Goal: Information Seeking & Learning: Check status

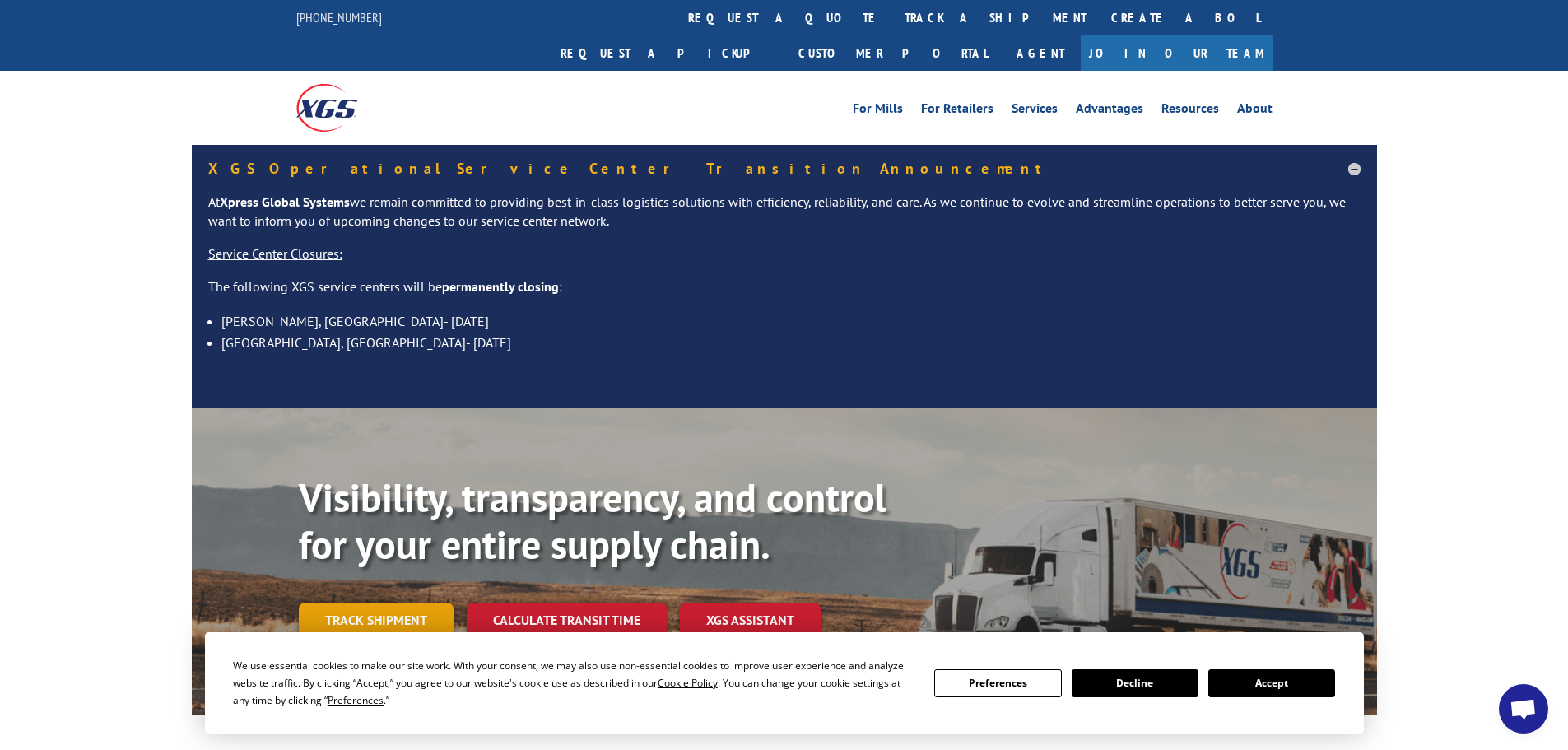
click at [373, 603] on link "Track shipment" at bounding box center [376, 620] width 155 height 34
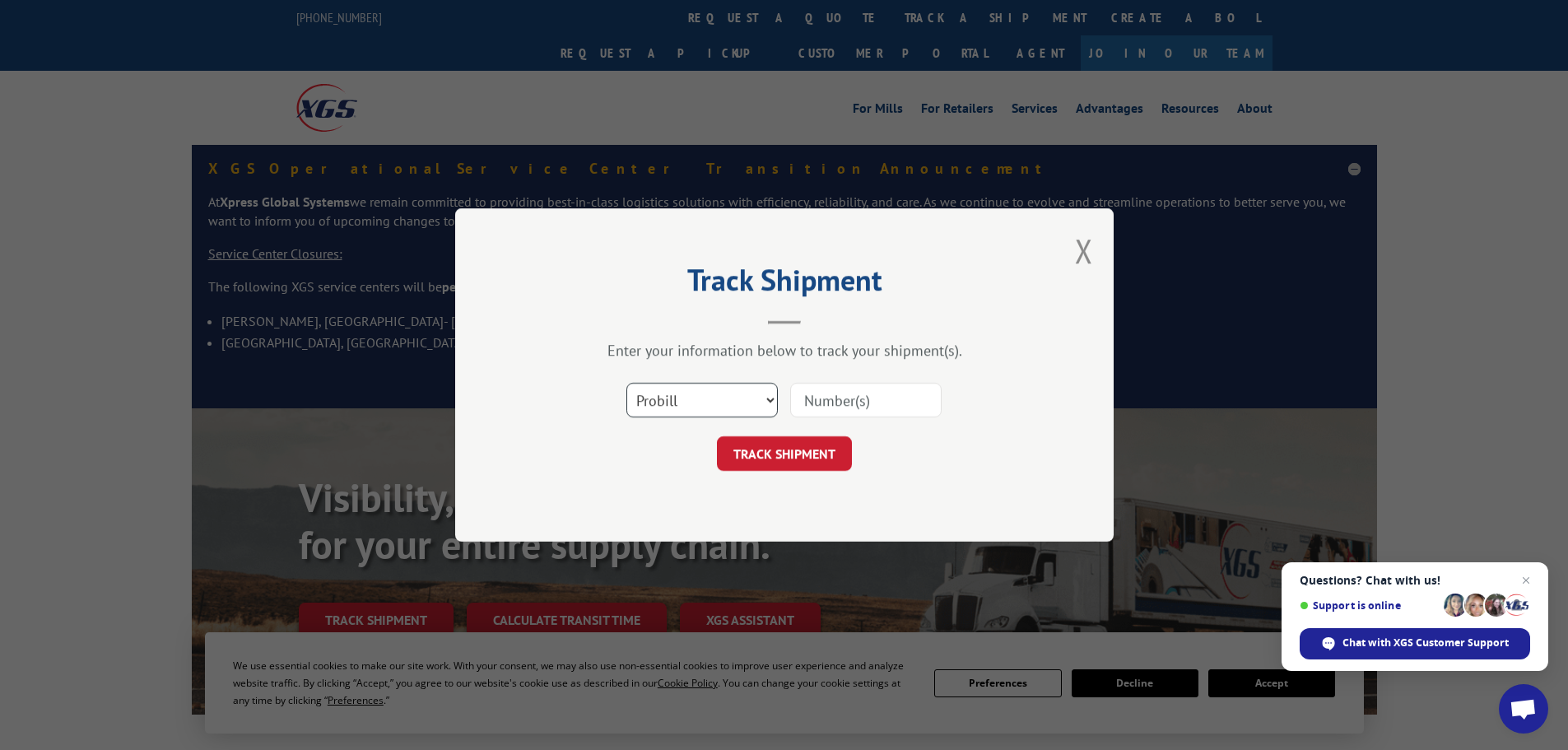
click at [668, 408] on select "Select category... Probill BOL PO" at bounding box center [702, 400] width 151 height 34
select select "bol"
click at [627, 383] on select "Select category... Probill BOL PO" at bounding box center [702, 400] width 151 height 34
click at [827, 392] on input at bounding box center [866, 400] width 151 height 34
paste input "5070125"
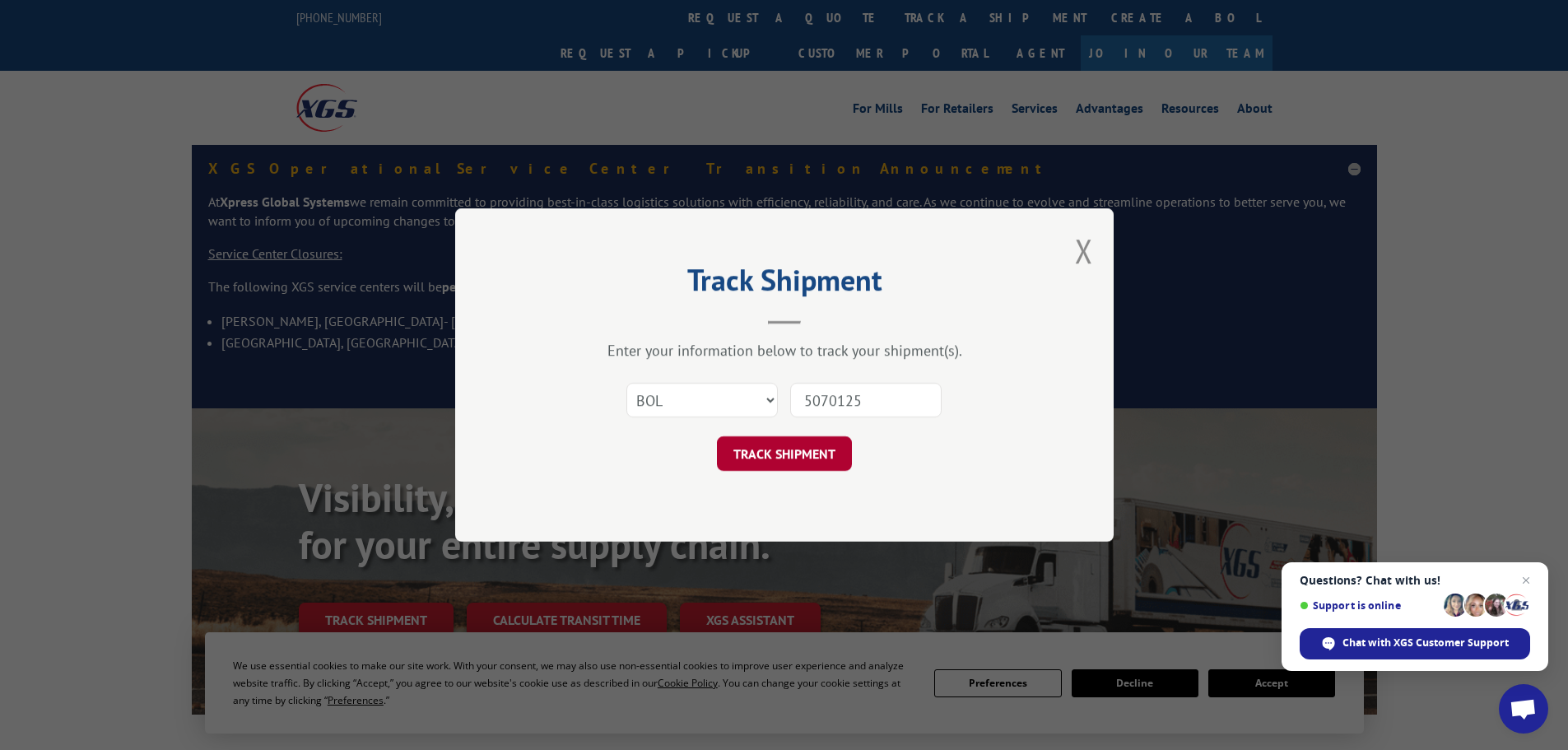
type input "5070125"
click at [783, 449] on button "TRACK SHIPMENT" at bounding box center [784, 453] width 135 height 34
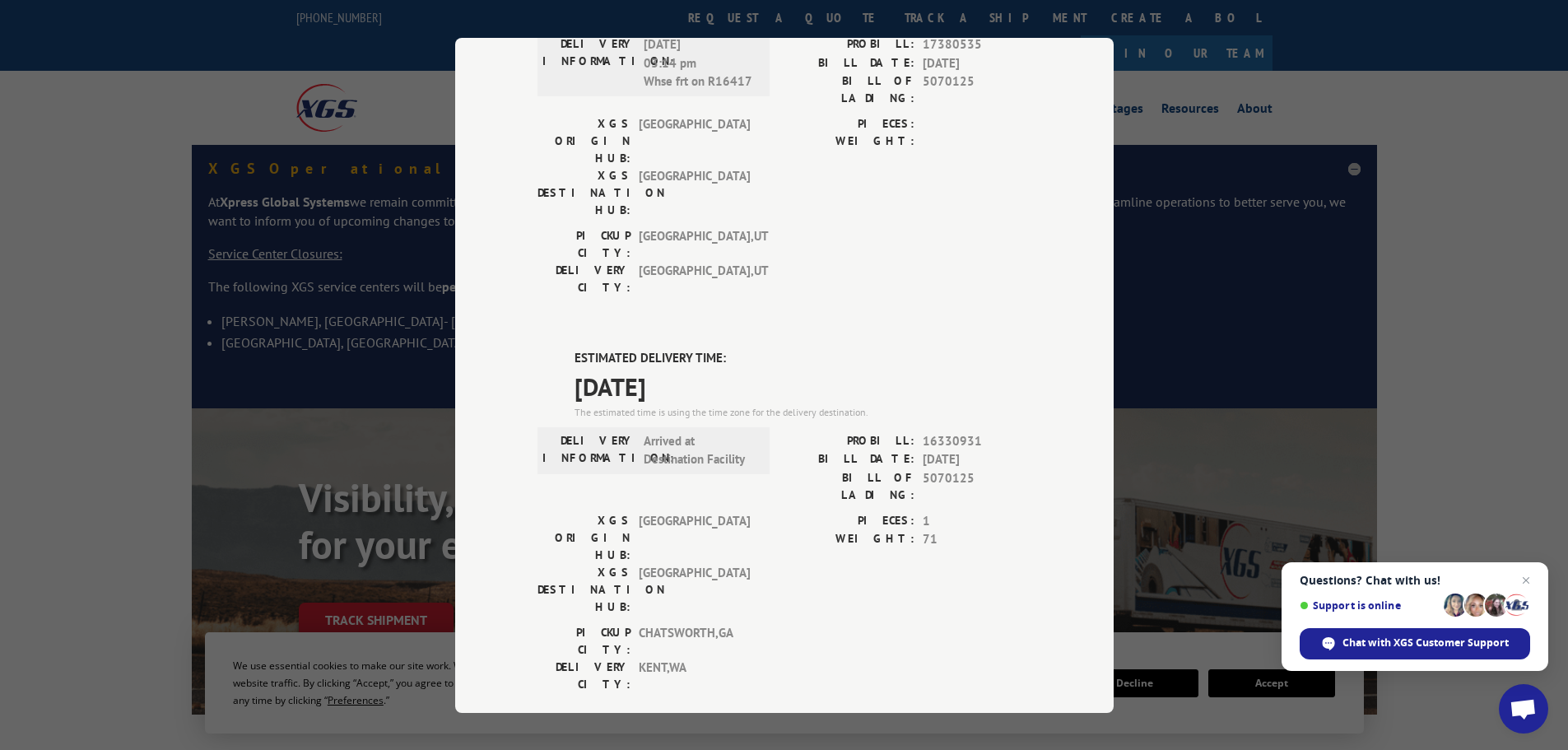
scroll to position [170, 0]
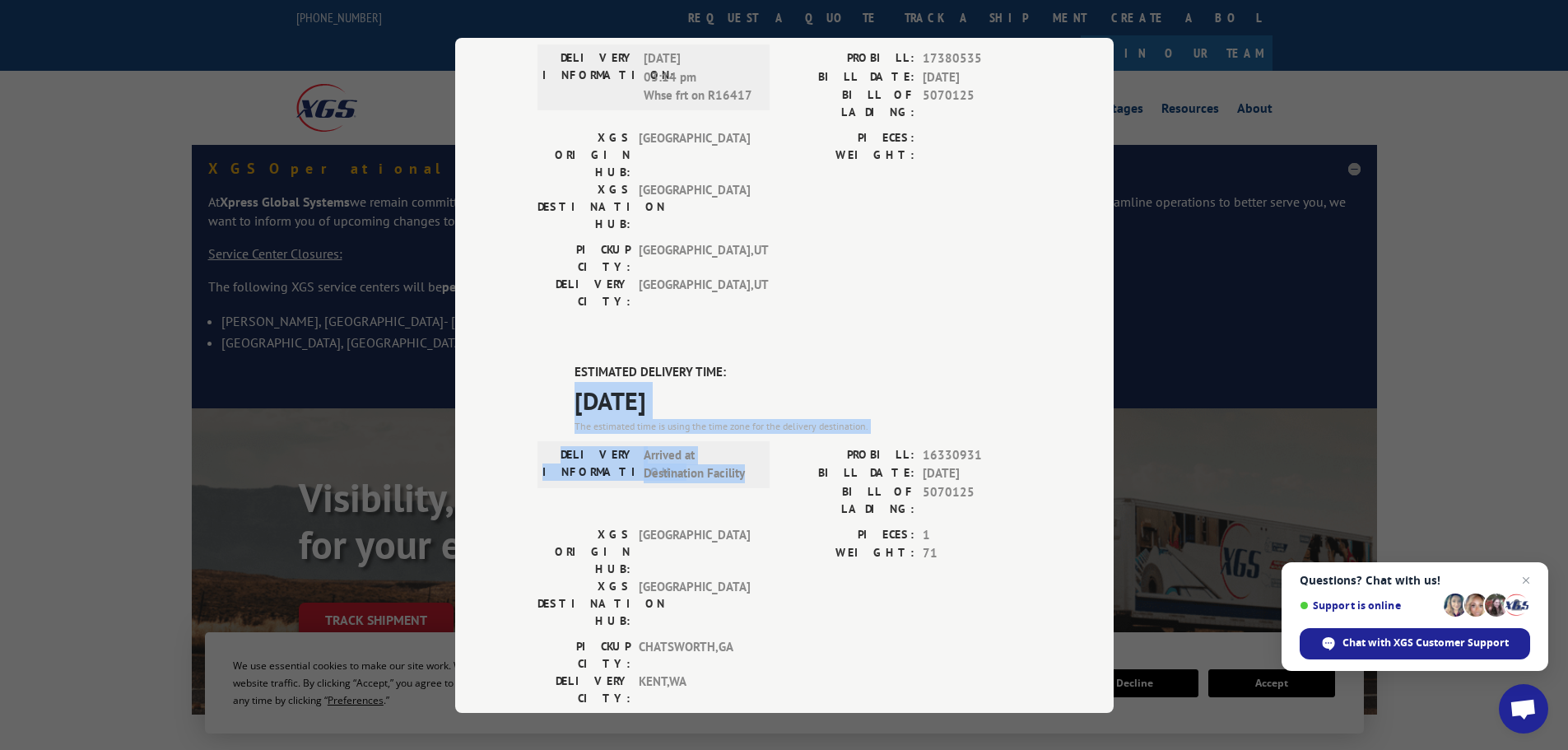
drag, startPoint x: 753, startPoint y: 386, endPoint x: 563, endPoint y: 309, distance: 205.0
click at [563, 363] on div "ESTIMATED DELIVERY TIME: [DATE] The estimated time is using the time zone for t…" at bounding box center [784, 658] width 494 height 591
copy div "[DATE] The estimated time is using the time zone for the delivery destination. …"
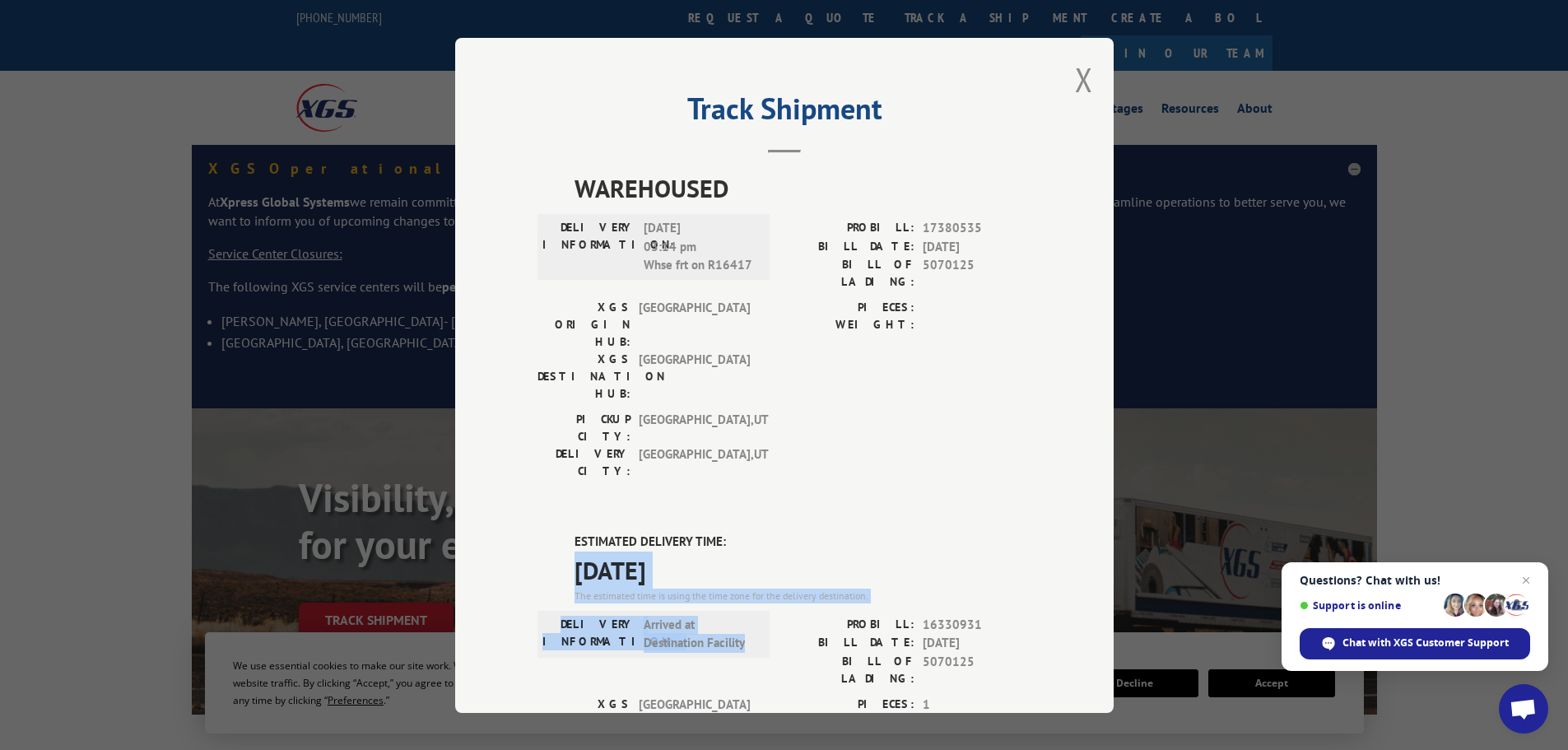
scroll to position [0, 0]
click at [1079, 93] on button "Close modal" at bounding box center [1083, 80] width 18 height 44
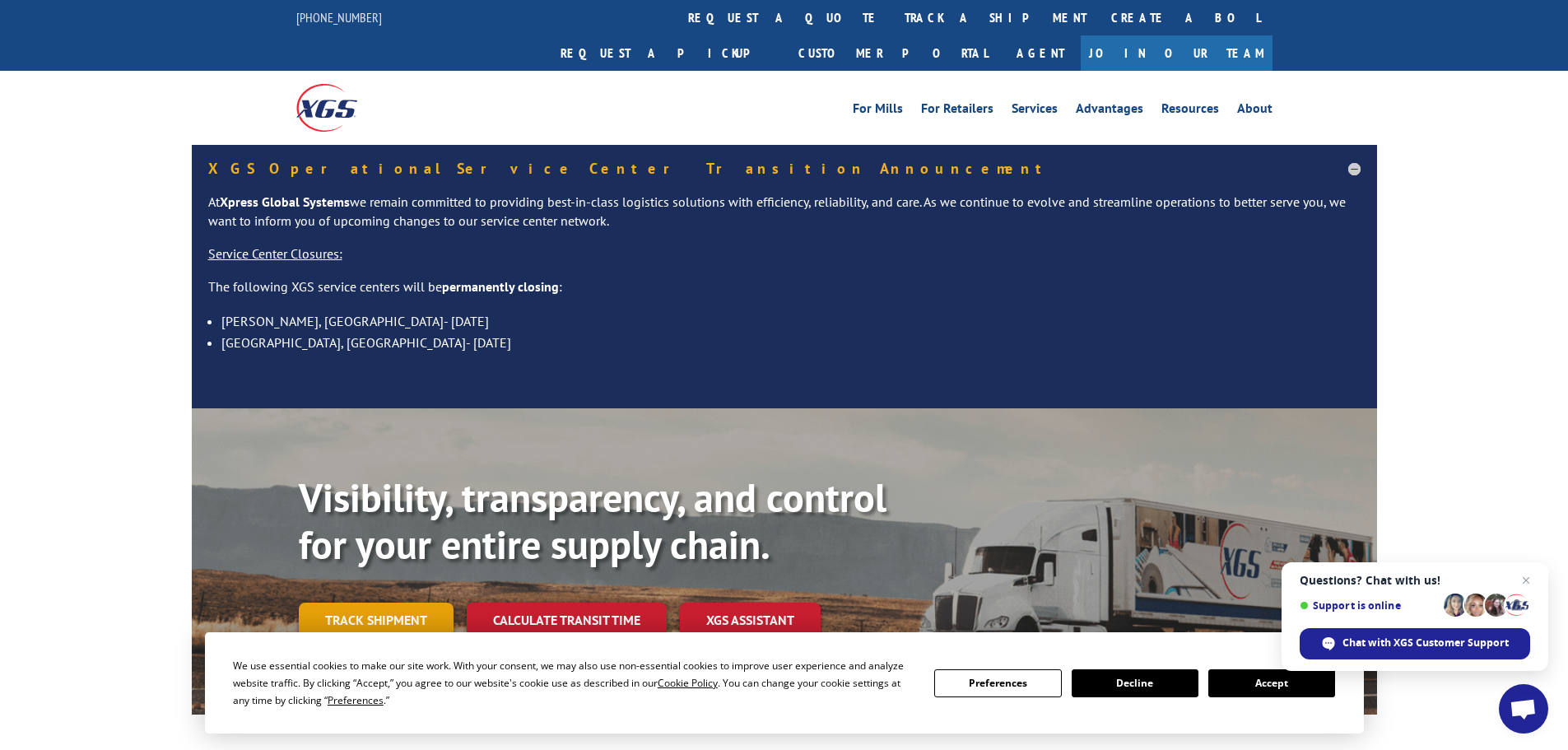
click at [388, 603] on link "Track shipment" at bounding box center [376, 620] width 155 height 34
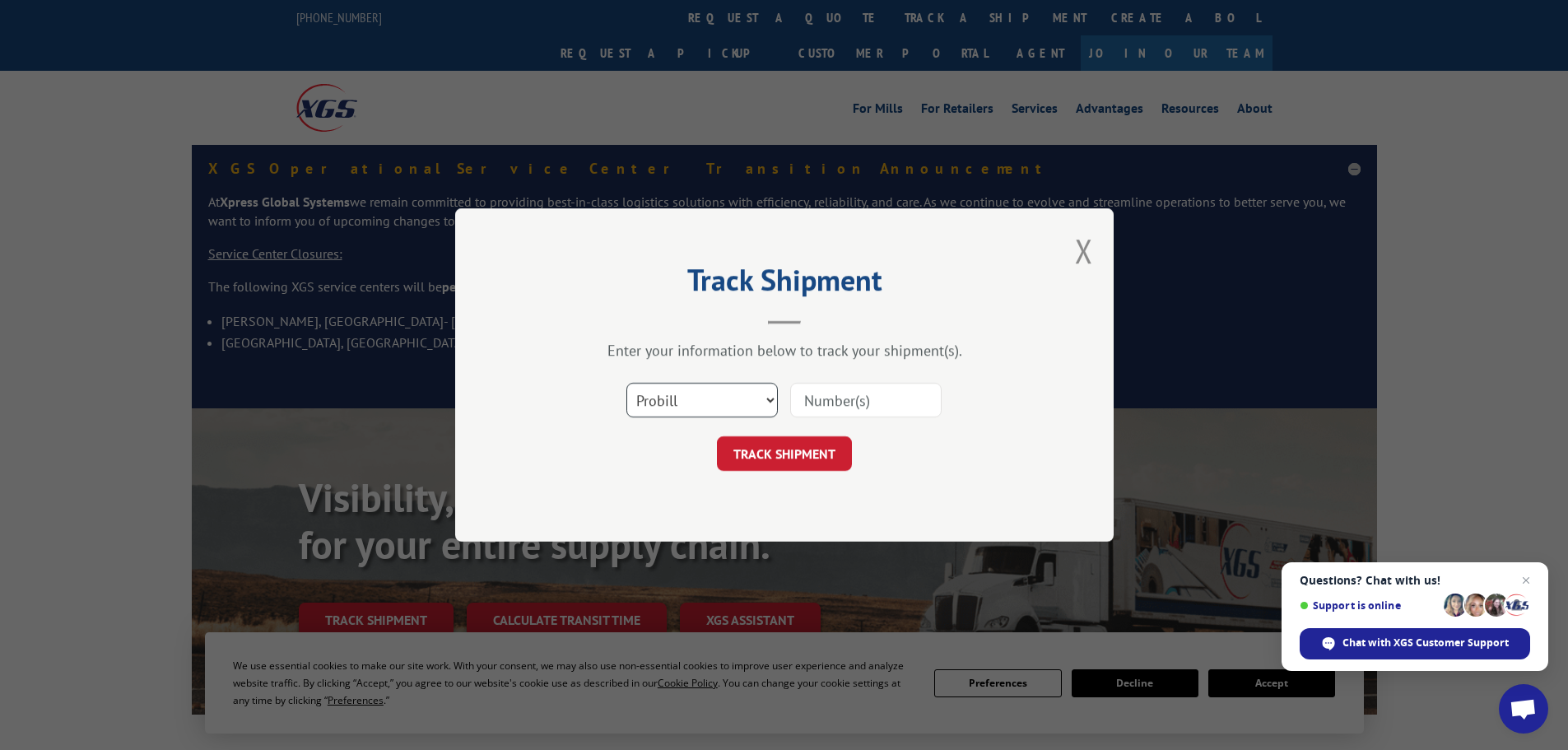
click at [673, 393] on select "Select category... Probill BOL PO" at bounding box center [702, 400] width 151 height 34
select select "bol"
click at [627, 383] on select "Select category... Probill BOL PO" at bounding box center [702, 400] width 151 height 34
click at [842, 405] on input at bounding box center [866, 400] width 151 height 34
paste input "6007677"
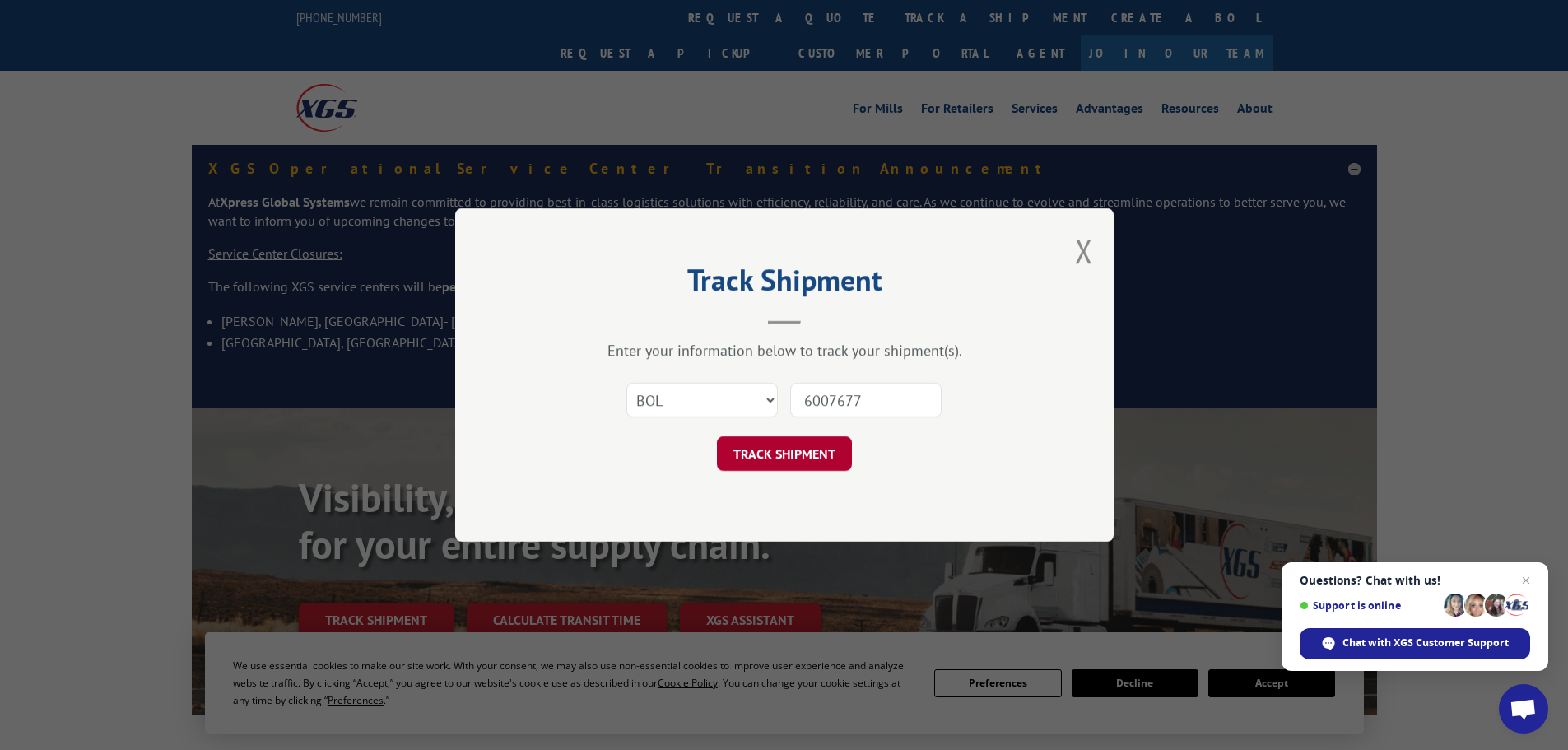
type input "6007677"
click at [797, 451] on button "TRACK SHIPMENT" at bounding box center [784, 453] width 135 height 34
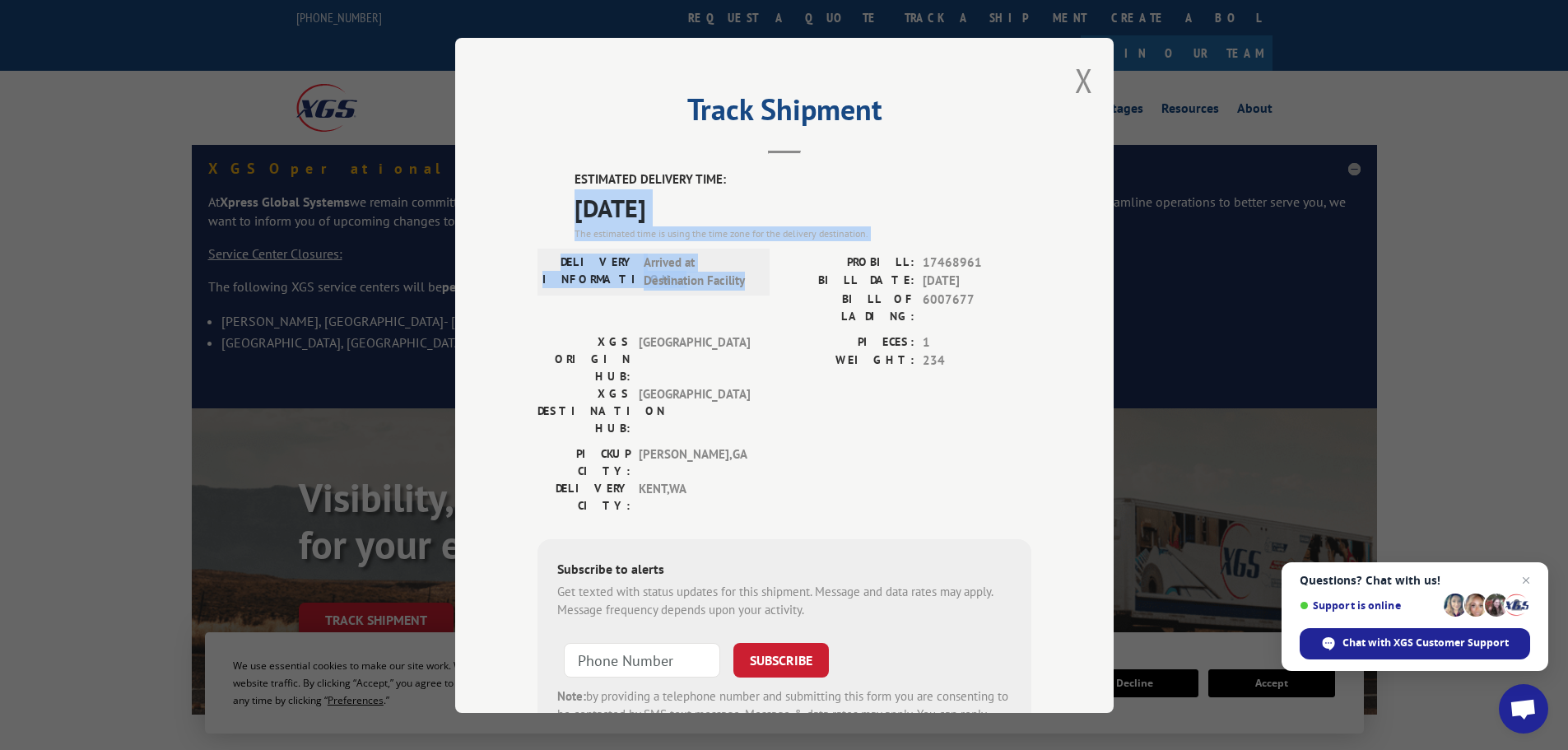
drag, startPoint x: 755, startPoint y: 276, endPoint x: 562, endPoint y: 210, distance: 204.0
click at [562, 210] on div "ESTIMATED DELIVERY TIME: [DATE] The estimated time is using the time zone for t…" at bounding box center [784, 466] width 494 height 591
copy div "[DATE] The estimated time is using the time zone for the delivery destination. …"
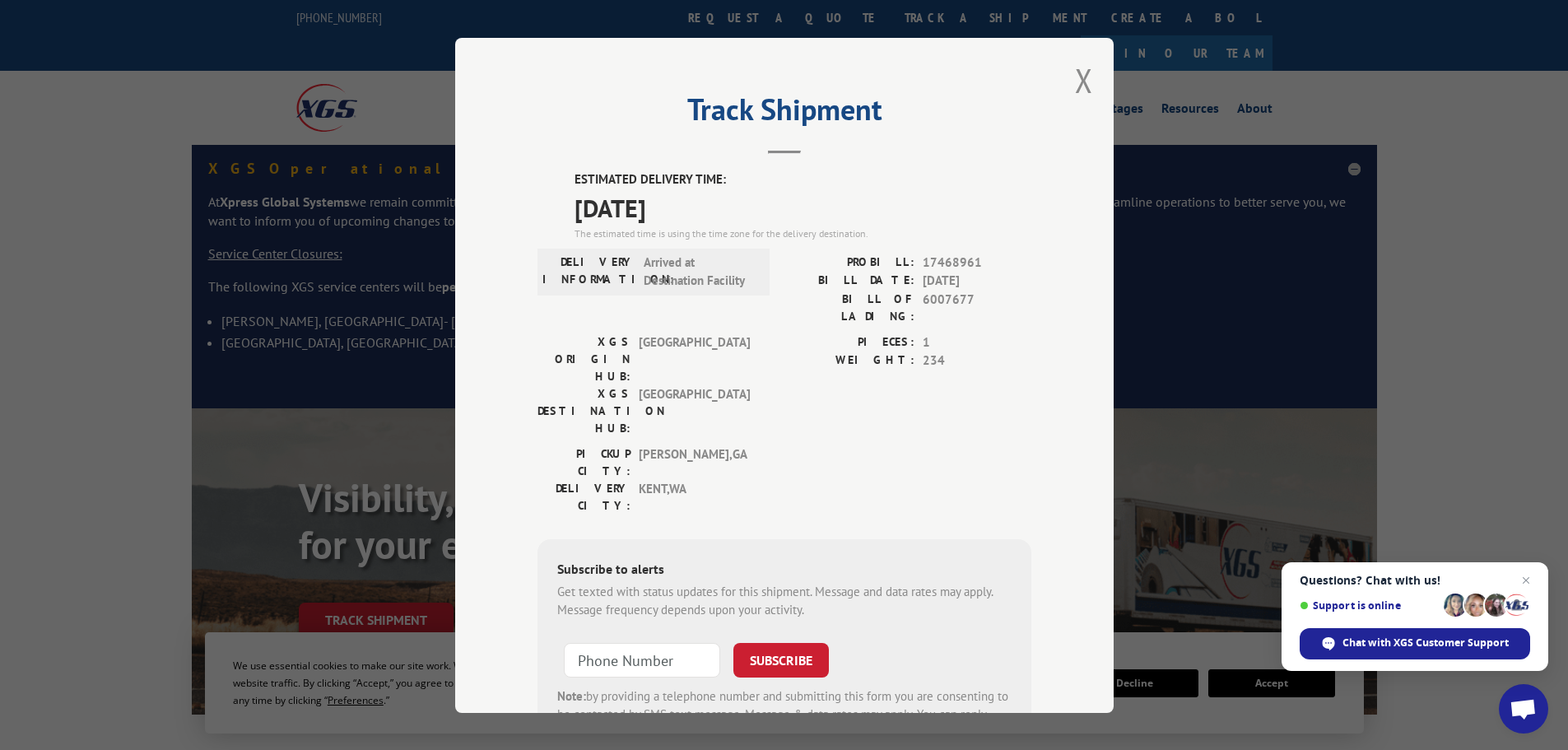
click at [762, 338] on div "XGS ORIGIN HUB: TUNNEL HILL XGS DESTINATION HUB: [GEOGRAPHIC_DATA] PIECES: 1 WE…" at bounding box center [784, 387] width 494 height 112
drag, startPoint x: 709, startPoint y: 204, endPoint x: 550, endPoint y: 204, distance: 159.0
click at [550, 204] on div "ESTIMATED DELIVERY TIME: [DATE] The estimated time is using the time zone for t…" at bounding box center [784, 466] width 494 height 591
copy span "[DATE]"
drag, startPoint x: 744, startPoint y: 279, endPoint x: 570, endPoint y: 259, distance: 175.1
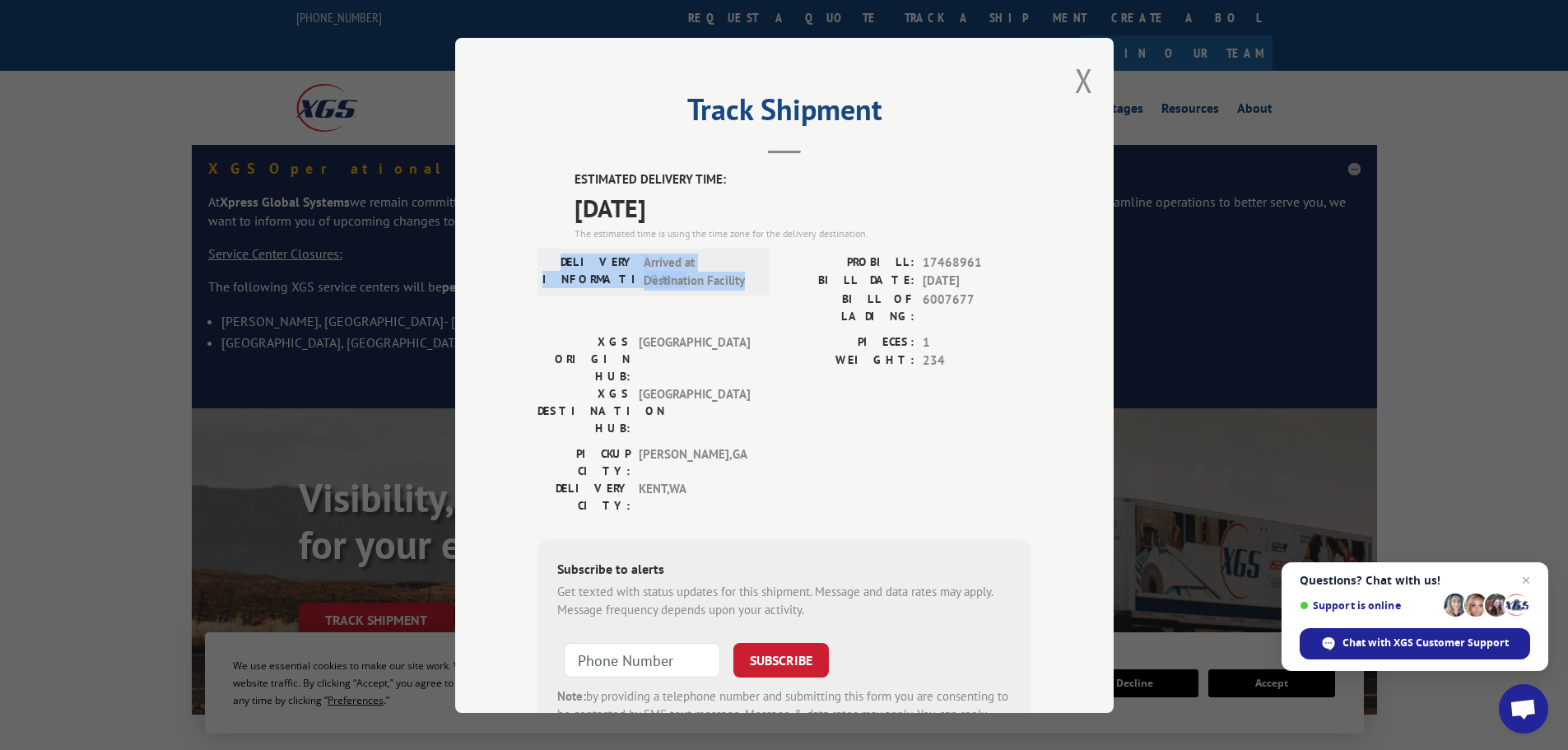
click at [570, 259] on div "DELIVERY INFORMATION: Arrived at Destination Facility" at bounding box center [653, 271] width 222 height 37
copy div "DELIVERY INFORMATION: Arrived at Destination Facility"
click at [1068, 79] on div "Track Shipment ESTIMATED DELIVERY TIME: [DATE] The estimated time is using the …" at bounding box center [784, 375] width 658 height 674
click at [1082, 69] on button "Close modal" at bounding box center [1083, 80] width 18 height 44
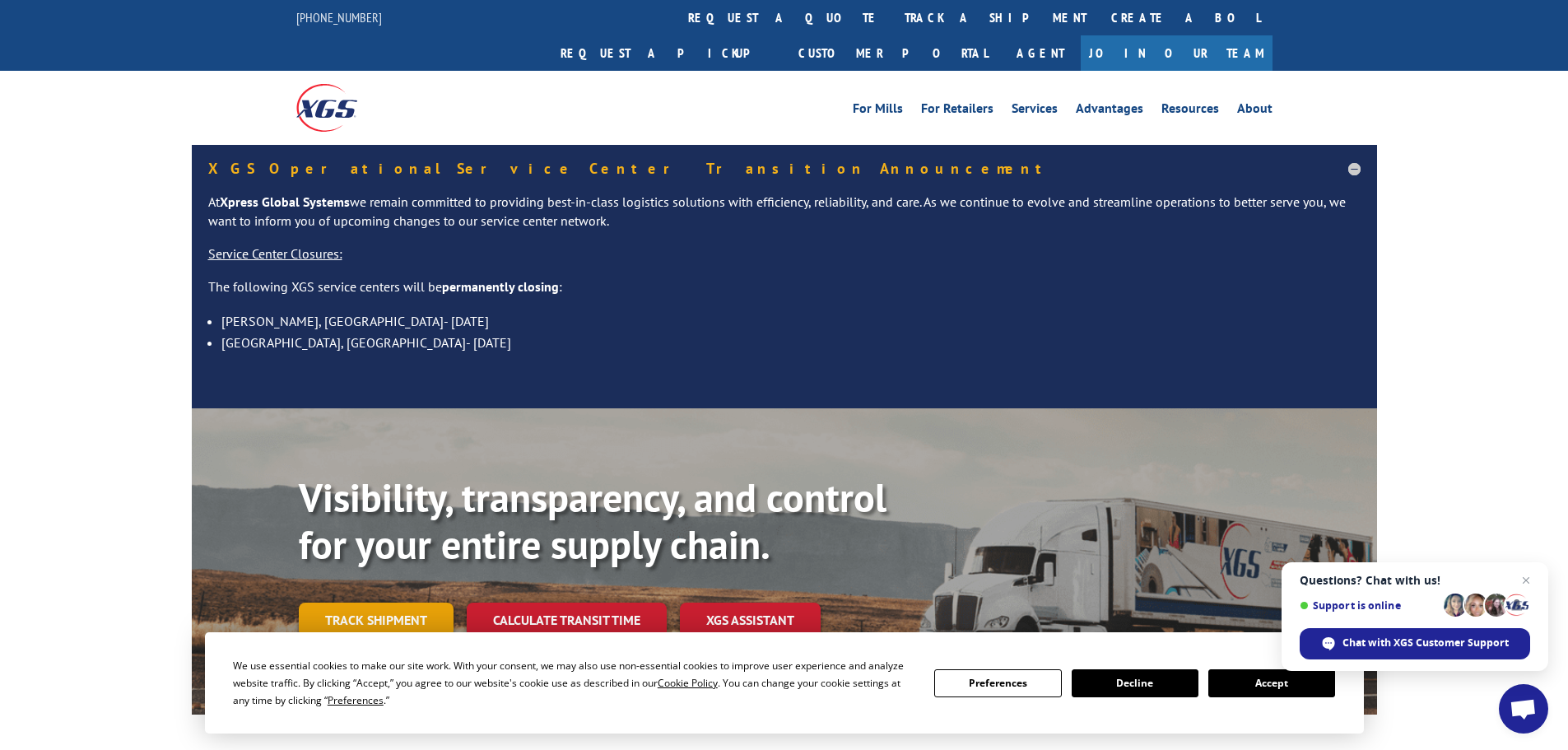
click at [389, 603] on link "Track shipment" at bounding box center [376, 620] width 155 height 34
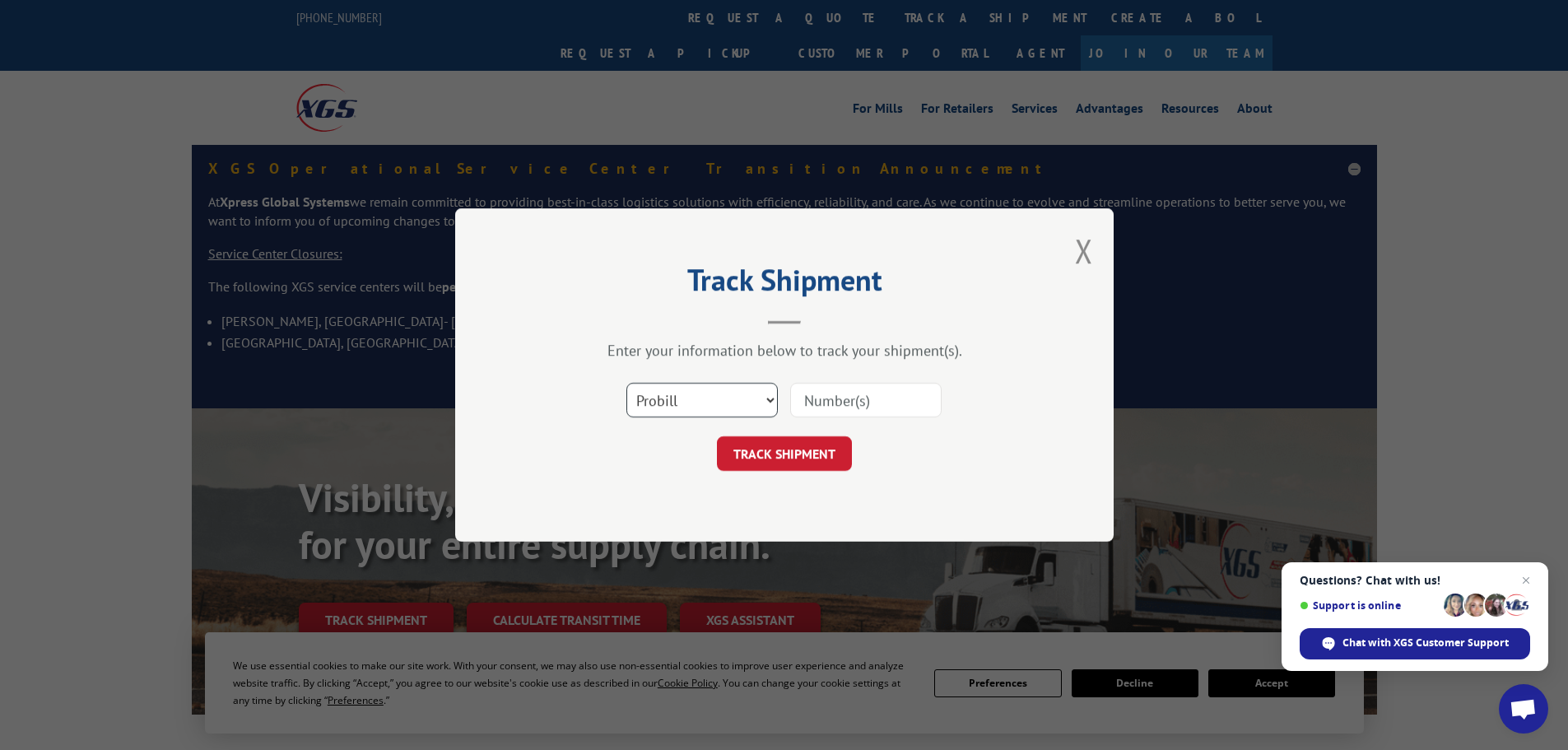
click at [674, 397] on select "Select category... Probill BOL PO" at bounding box center [702, 400] width 151 height 34
select select "bol"
click at [627, 383] on select "Select category... Probill BOL PO" at bounding box center [702, 400] width 151 height 34
click at [805, 404] on input at bounding box center [866, 400] width 151 height 34
paste input "5060729"
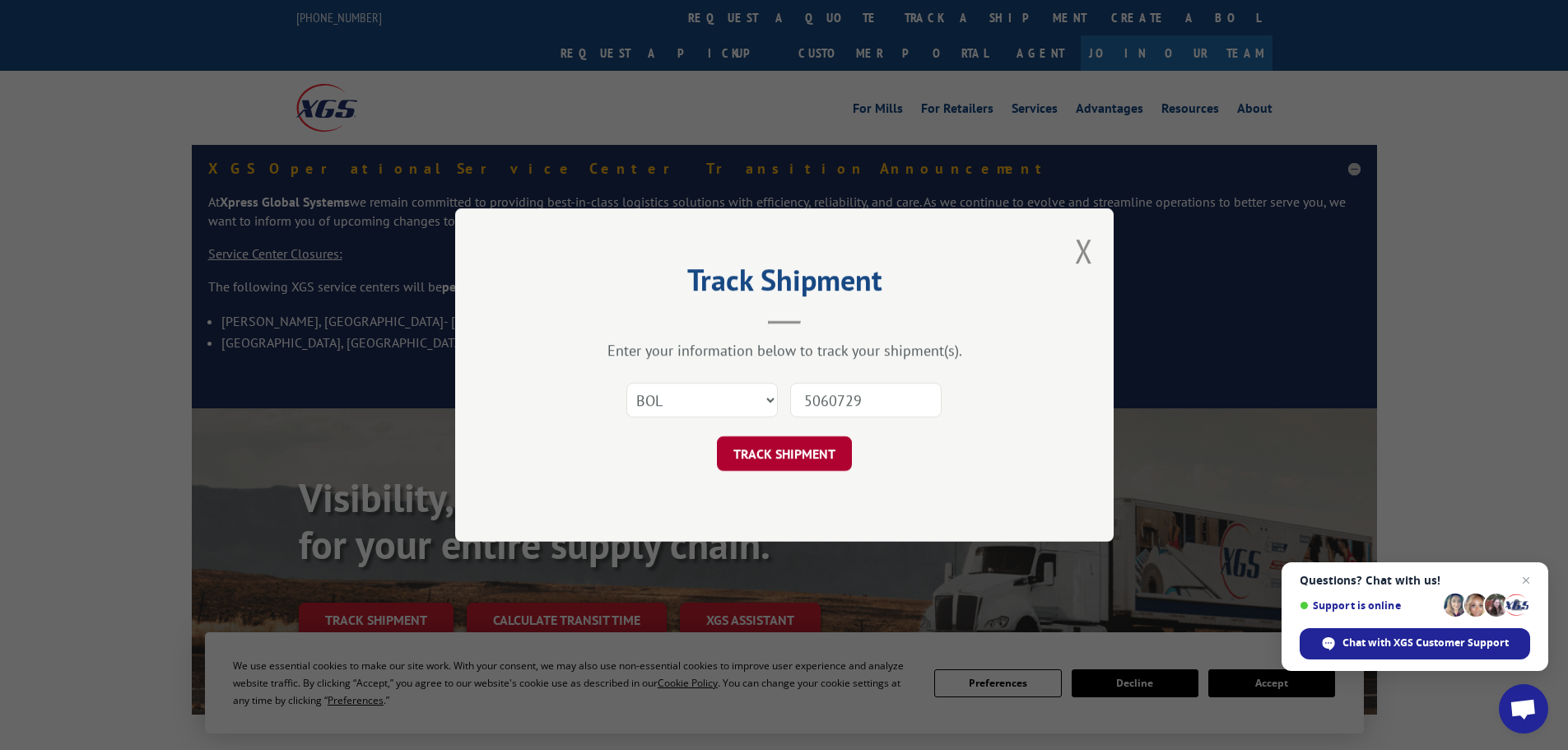
type input "5060729"
click at [745, 455] on button "TRACK SHIPMENT" at bounding box center [784, 453] width 135 height 34
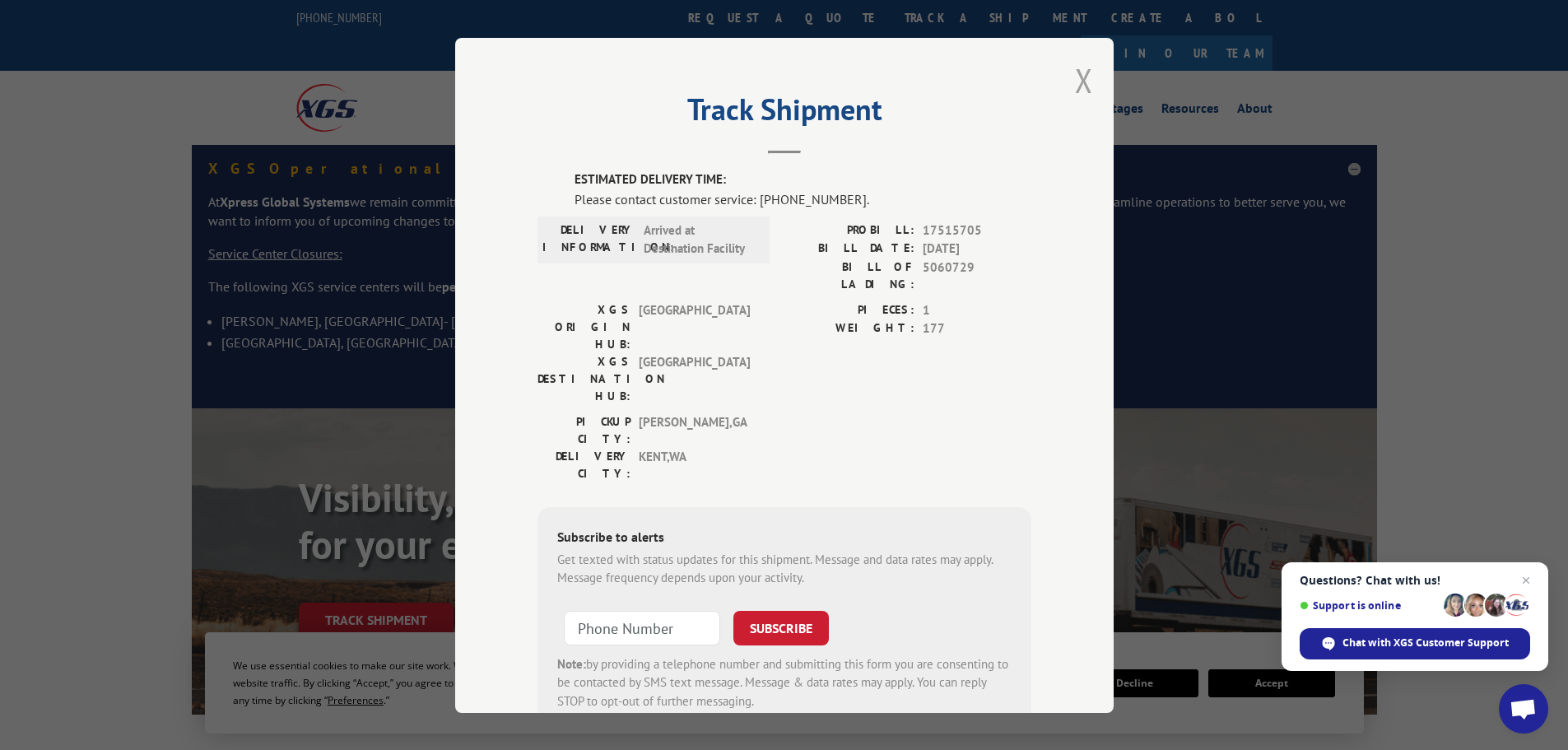
click at [1082, 80] on button "Close modal" at bounding box center [1083, 80] width 18 height 44
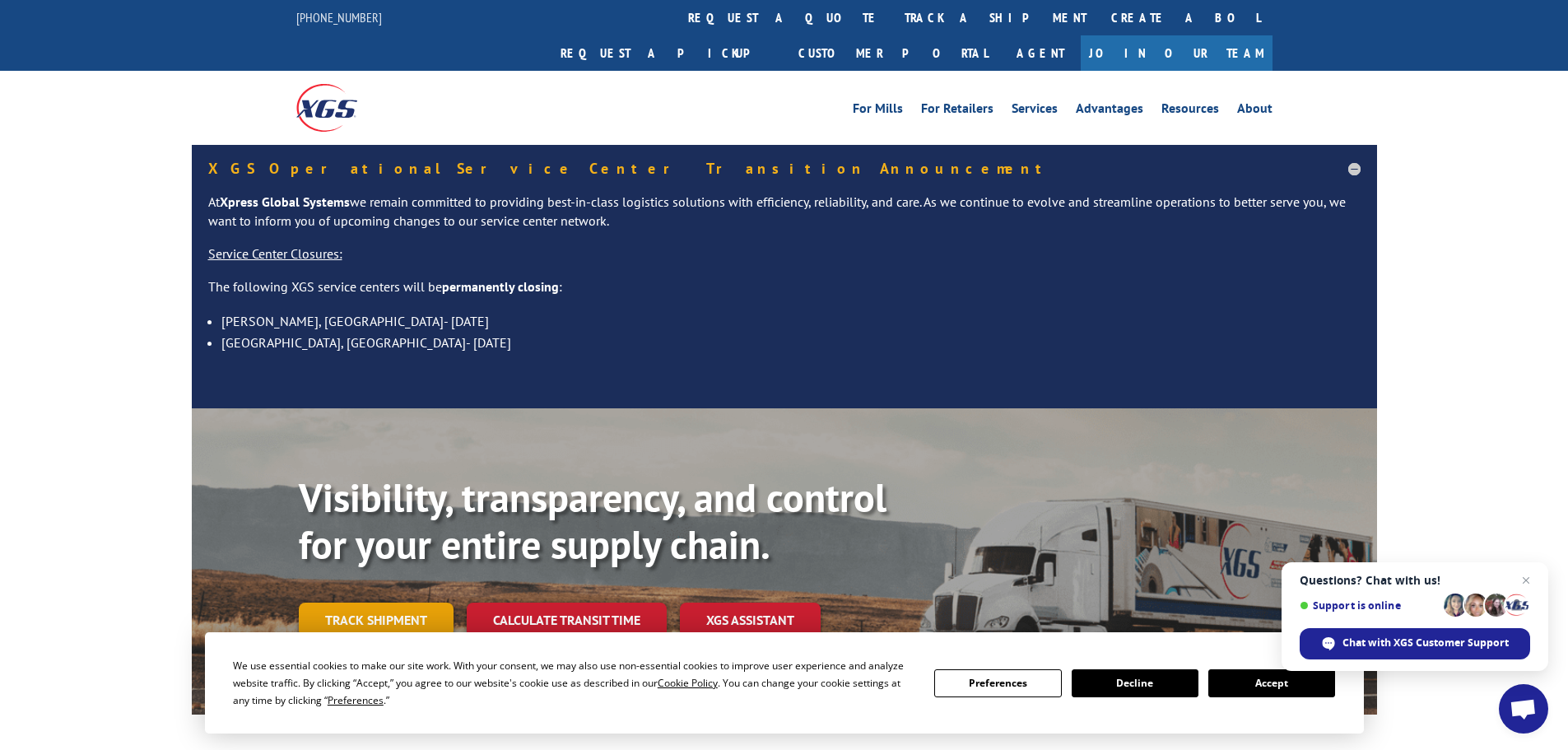
click at [343, 603] on link "Track shipment" at bounding box center [376, 620] width 155 height 34
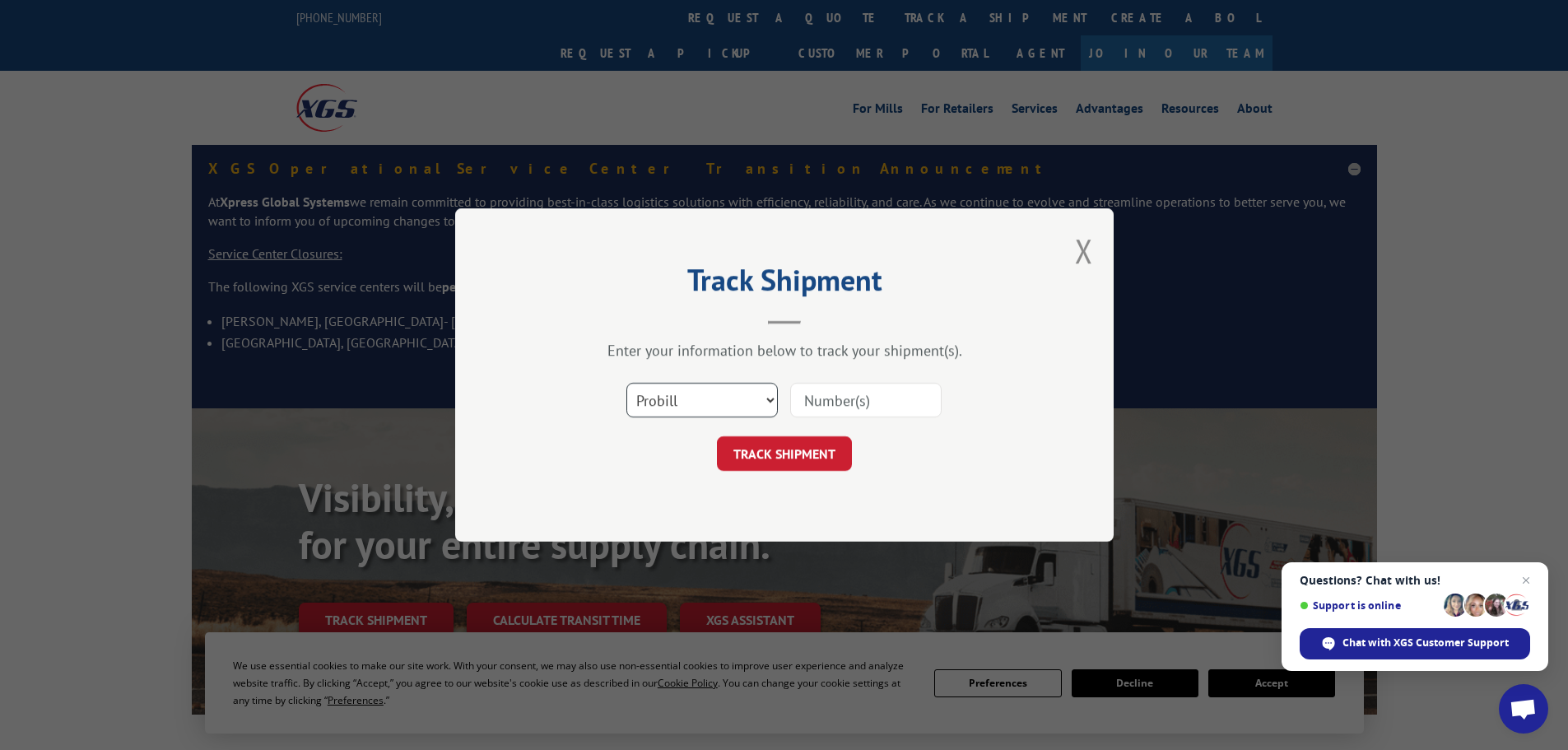
click at [638, 408] on select "Select category... Probill BOL PO" at bounding box center [702, 400] width 151 height 34
select select "bol"
click at [627, 383] on select "Select category... Probill BOL PO" at bounding box center [702, 400] width 151 height 34
click at [804, 400] on input at bounding box center [866, 400] width 151 height 34
paste input "5999152"
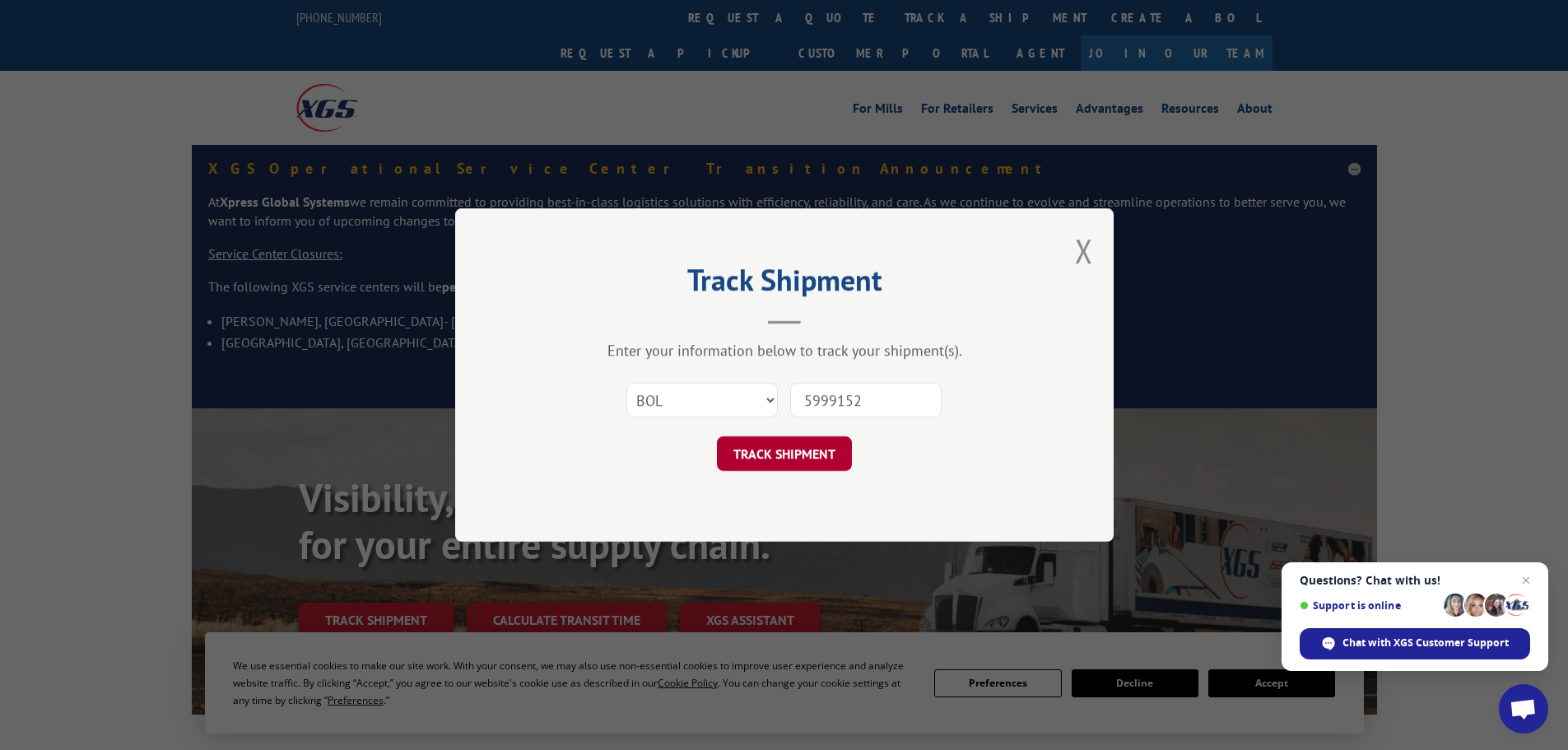
type input "5999152"
click at [762, 456] on button "TRACK SHIPMENT" at bounding box center [784, 453] width 135 height 34
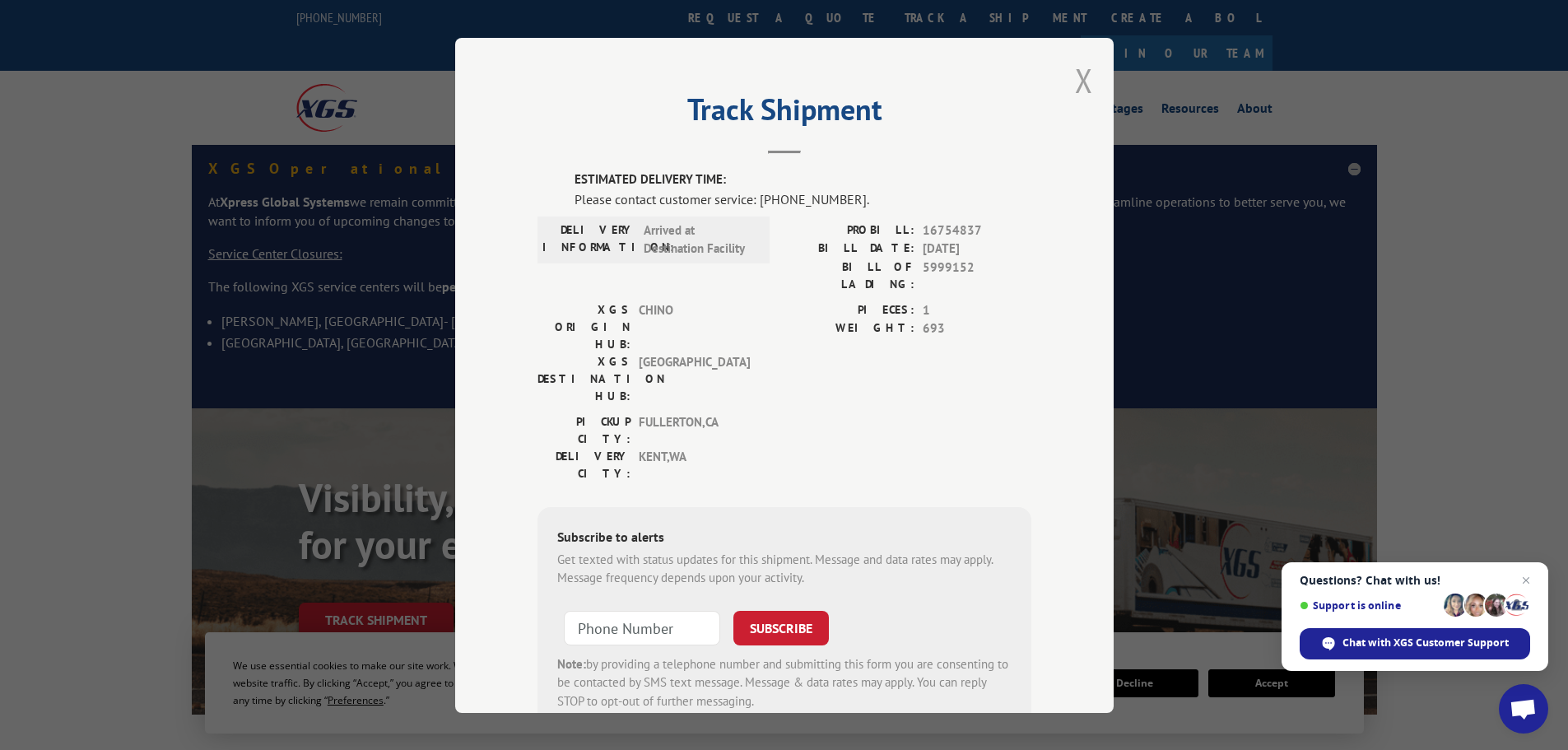
click at [1076, 83] on button "Close modal" at bounding box center [1083, 80] width 18 height 44
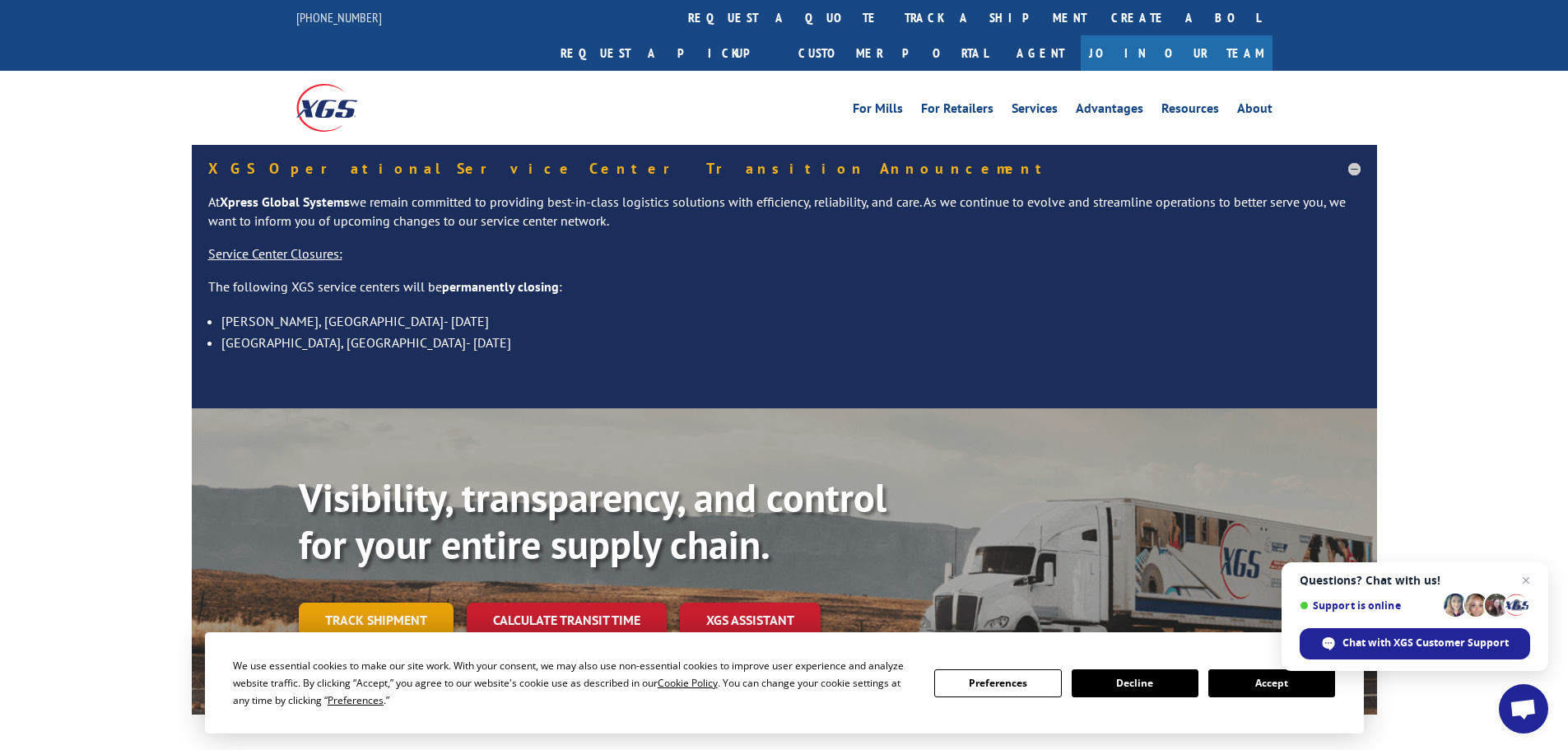
click at [374, 603] on link "Track shipment" at bounding box center [376, 620] width 155 height 34
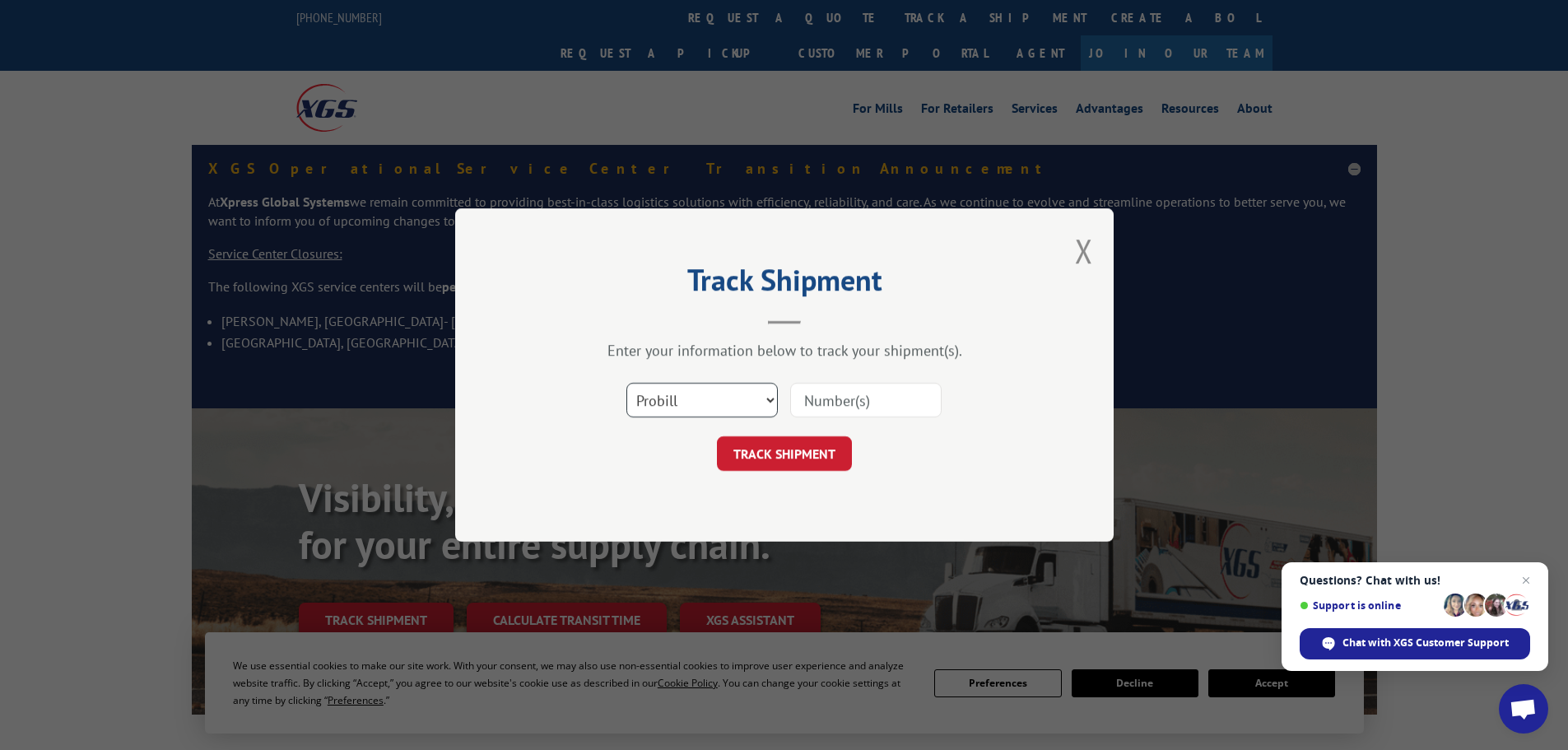
click at [671, 405] on select "Select category... Probill BOL PO" at bounding box center [702, 400] width 151 height 34
select select "bol"
click at [627, 383] on select "Select category... Probill BOL PO" at bounding box center [702, 400] width 151 height 34
click at [816, 408] on input at bounding box center [866, 400] width 151 height 34
paste input "5120882"
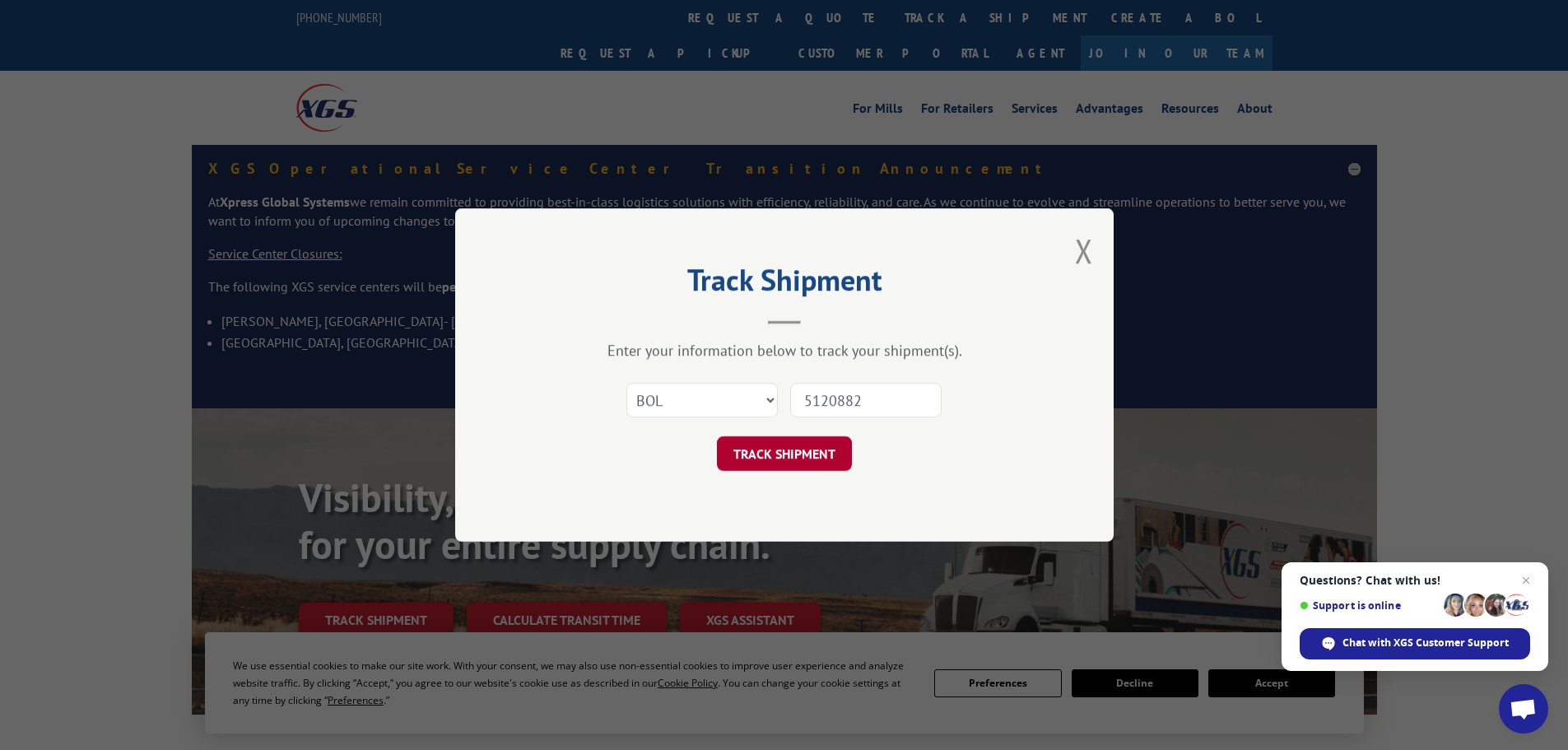
type input "5120882"
click at [797, 459] on button "TRACK SHIPMENT" at bounding box center [784, 453] width 135 height 34
